Goal: Browse casually

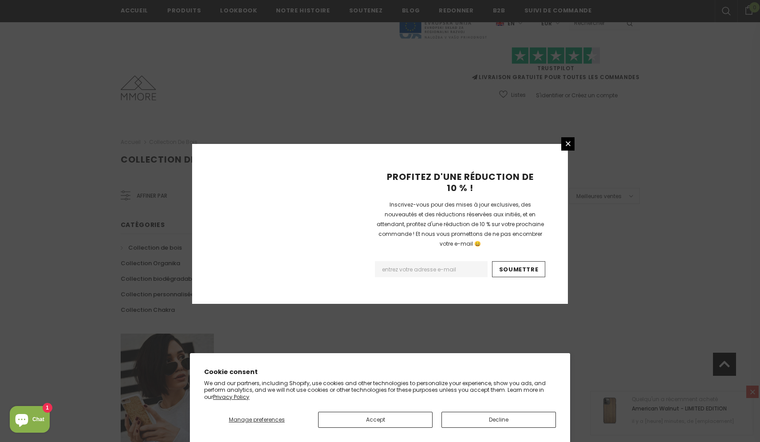
scroll to position [490, 0]
